Goal: Obtain resource: Download file/media

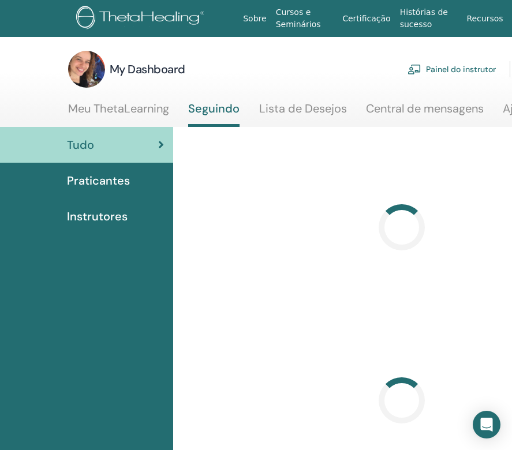
click at [442, 76] on link "Painel do instrutor" at bounding box center [452, 69] width 88 height 25
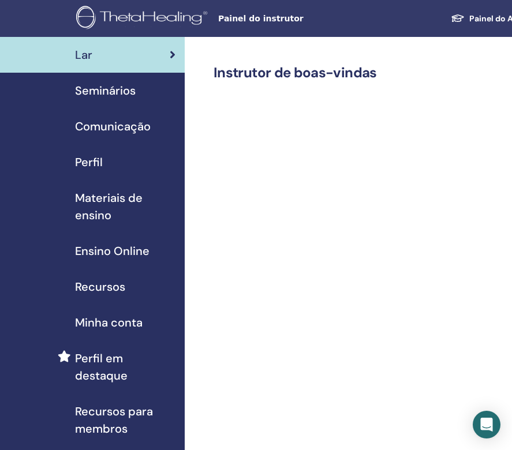
click at [88, 203] on span "Materiais de ensino" at bounding box center [125, 206] width 100 height 35
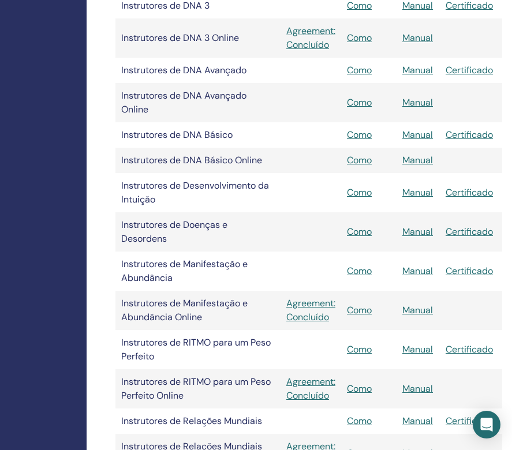
scroll to position [1264, 150]
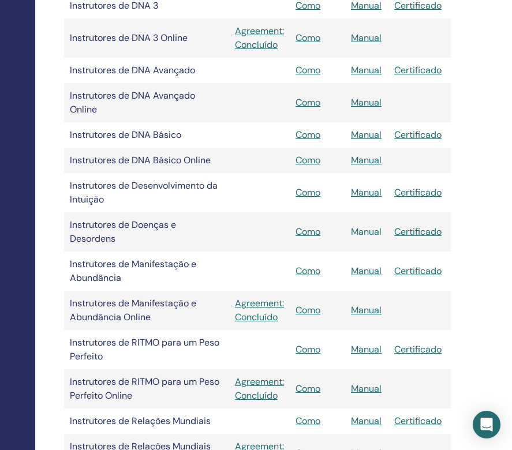
click at [368, 229] on link "Manual" at bounding box center [366, 232] width 31 height 12
